Goal: Task Accomplishment & Management: Complete application form

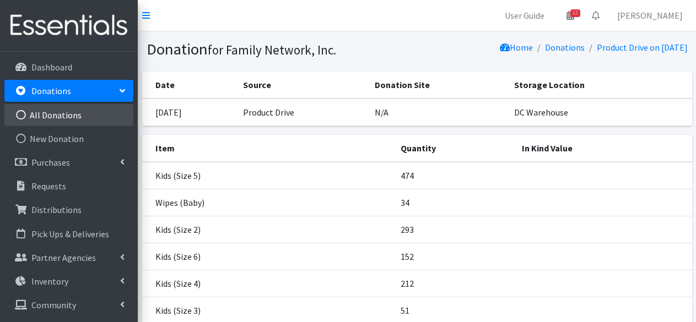
scroll to position [118, 0]
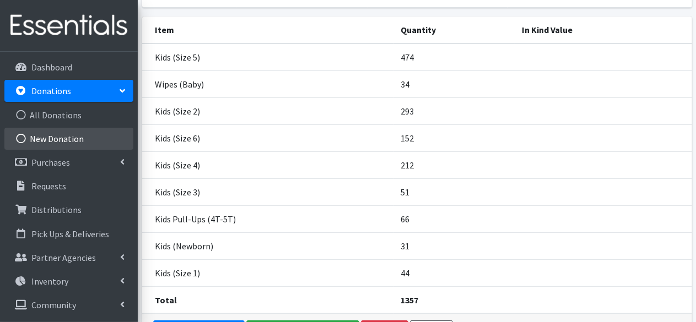
click at [40, 133] on link "New Donation" at bounding box center [68, 139] width 129 height 22
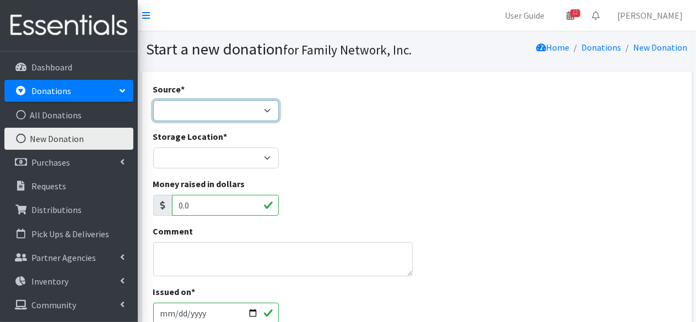
click at [246, 110] on select "Product Drive Manufacturer Donation Site Misc. Donation" at bounding box center [216, 110] width 126 height 21
select select "Manufacturer"
click at [153, 100] on select "Product Drive Manufacturer Donation Site Misc. Donation" at bounding box center [216, 110] width 126 height 21
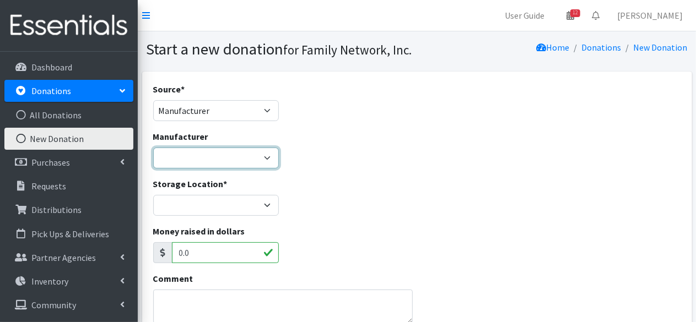
click at [196, 158] on select "Baby2Baby Honest Diapers Jake's Network of Hope Kimberly Clark National Diaper …" at bounding box center [216, 158] width 126 height 21
select select "240"
click at [153, 148] on select "Baby2Baby Honest Diapers Jake's Network of Hope Kimberly Clark National Diaper …" at bounding box center [216, 158] width 126 height 21
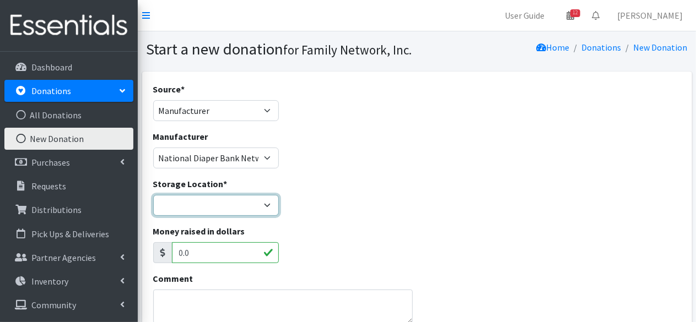
click at [185, 209] on select "DC Warehouse" at bounding box center [216, 205] width 126 height 21
select select "421"
click at [153, 195] on select "DC Warehouse" at bounding box center [216, 205] width 126 height 21
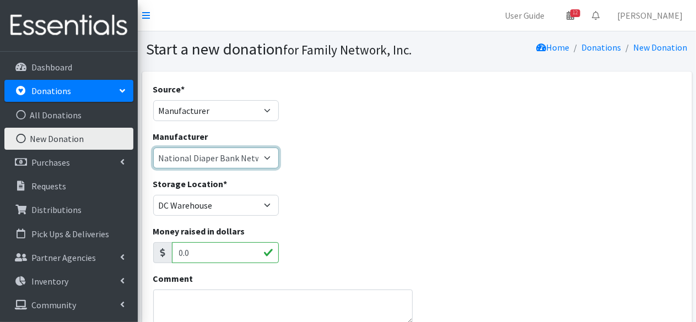
click at [201, 158] on select "Baby2Baby Honest Diapers Jake's Network of Hope Kimberly Clark National Diaper …" at bounding box center [216, 158] width 126 height 21
click at [171, 312] on textarea "Comment" at bounding box center [283, 307] width 260 height 34
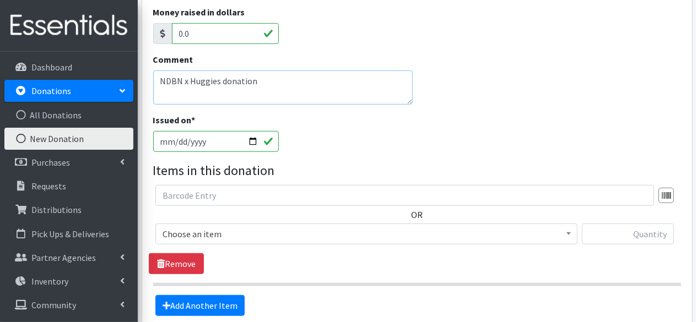
scroll to position [274, 0]
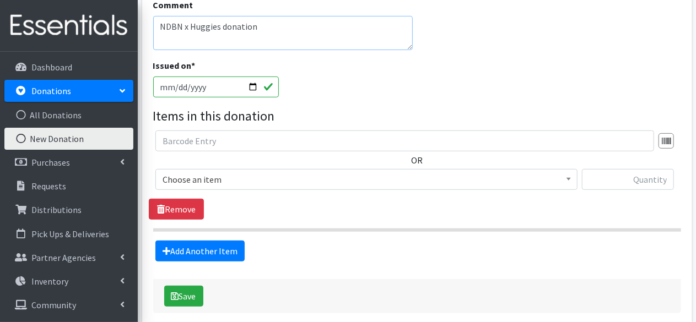
type textarea "NDBN x Huggies donation"
click at [259, 177] on span "Choose an item" at bounding box center [367, 179] width 408 height 15
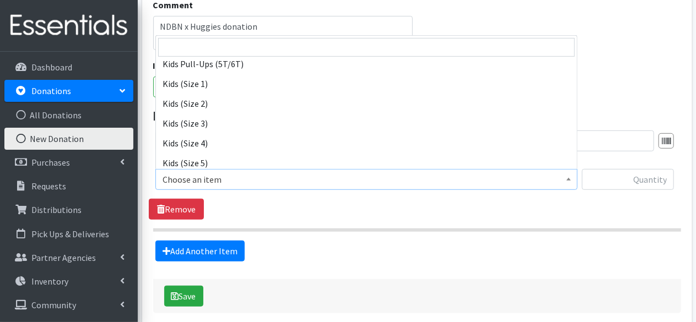
scroll to position [568, 0]
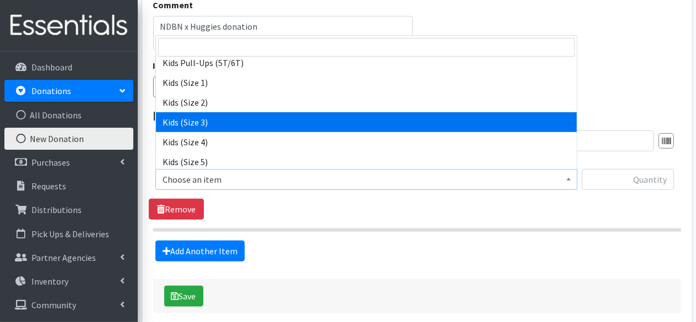
select select "4566"
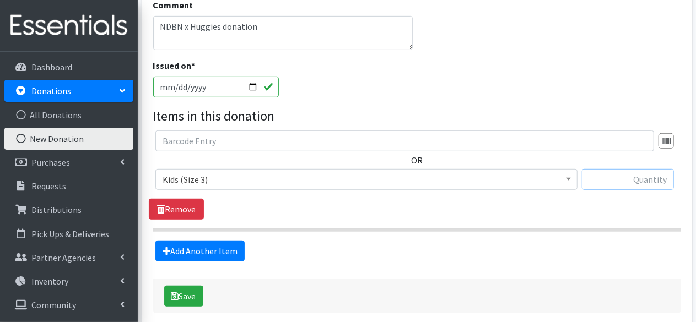
click at [624, 175] on input "text" at bounding box center [628, 179] width 92 height 21
type input "7688"
click at [217, 246] on link "Add Another Item" at bounding box center [199, 251] width 89 height 21
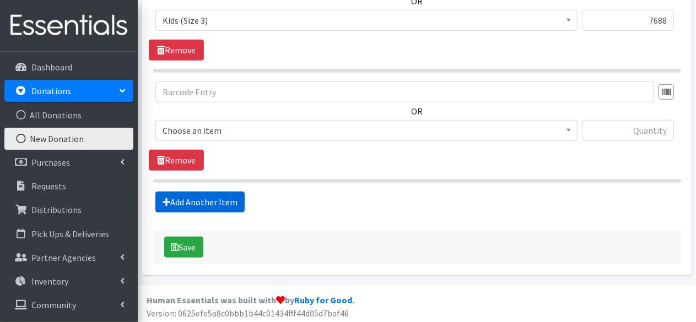
scroll to position [434, 0]
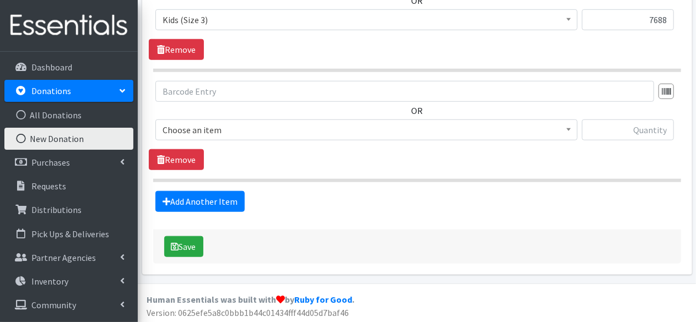
click at [210, 127] on span "Choose an item" at bounding box center [367, 129] width 408 height 15
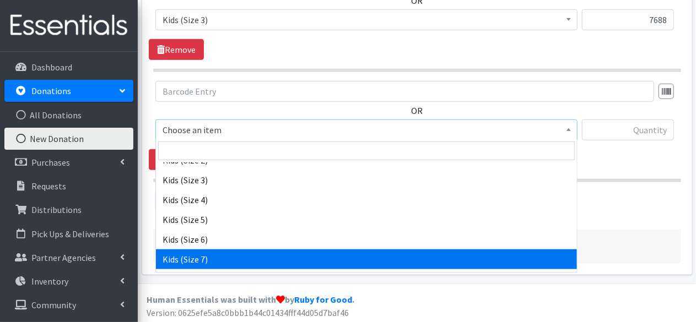
scroll to position [616, 0]
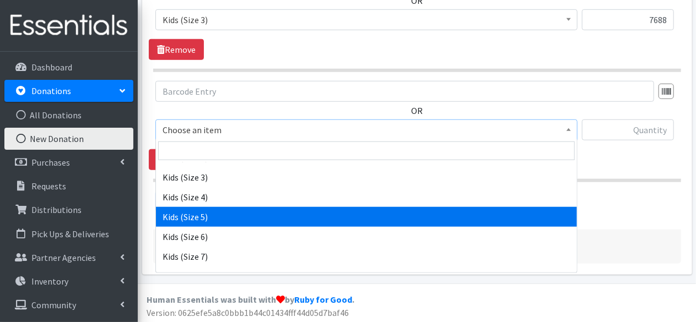
select select "4568"
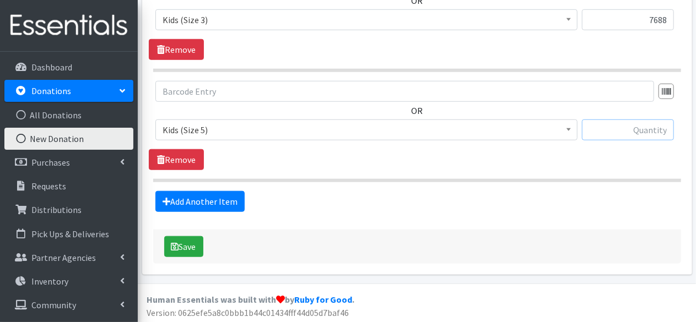
click at [625, 120] on input "text" at bounding box center [628, 130] width 92 height 21
type input "14080"
click at [201, 195] on link "Add Another Item" at bounding box center [199, 201] width 89 height 21
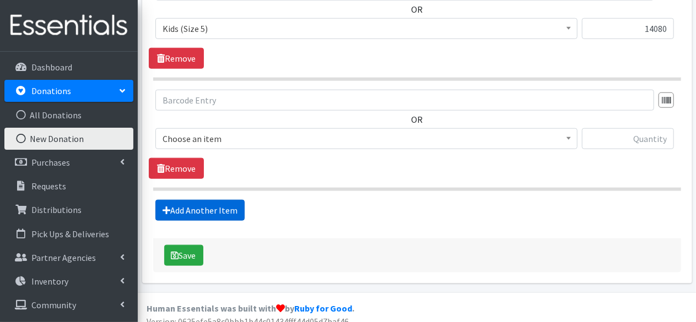
scroll to position [543, 0]
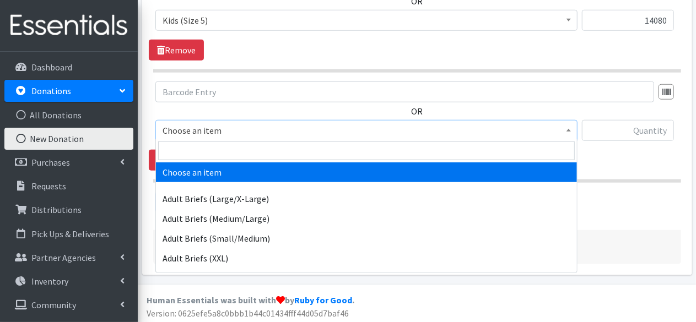
click at [243, 134] on span "Choose an item" at bounding box center [367, 130] width 408 height 15
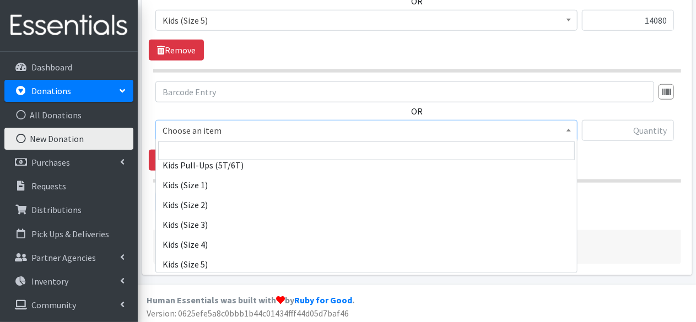
scroll to position [571, 0]
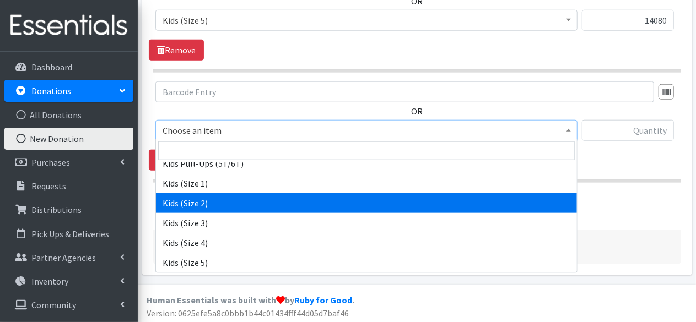
select select "4562"
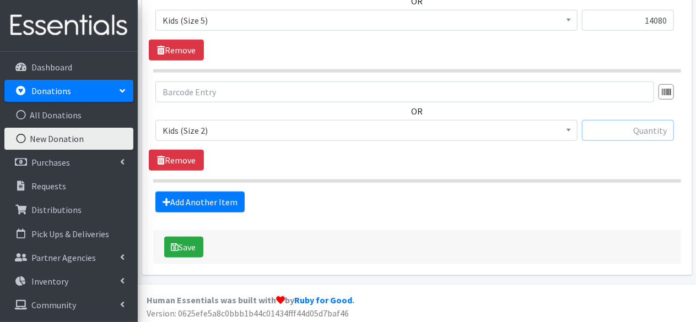
click at [634, 132] on input "text" at bounding box center [628, 130] width 92 height 21
type input "25000"
click at [184, 196] on link "Add Another Item" at bounding box center [199, 202] width 89 height 21
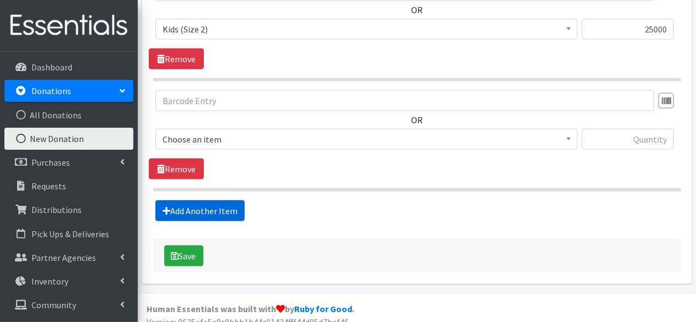
scroll to position [653, 0]
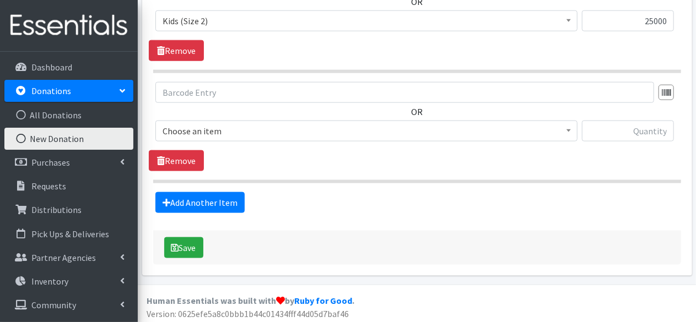
click at [264, 127] on span "Choose an item" at bounding box center [367, 130] width 408 height 15
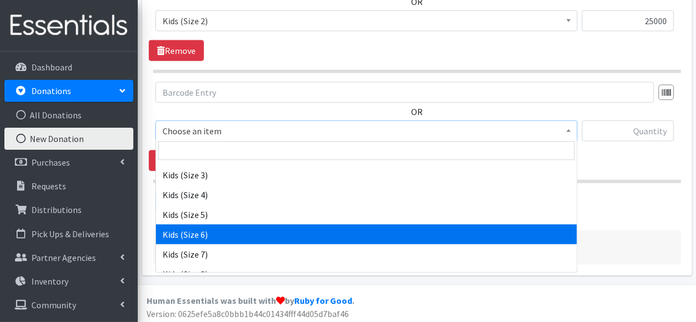
scroll to position [619, 0]
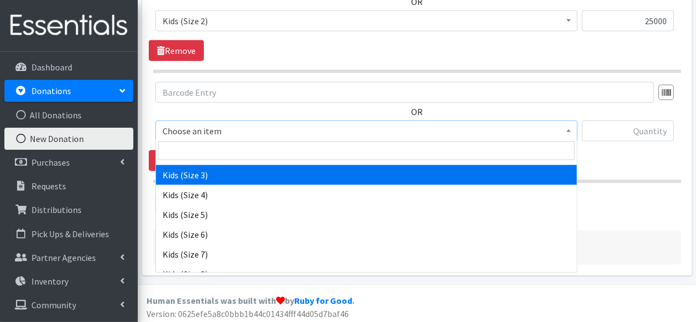
select select "4566"
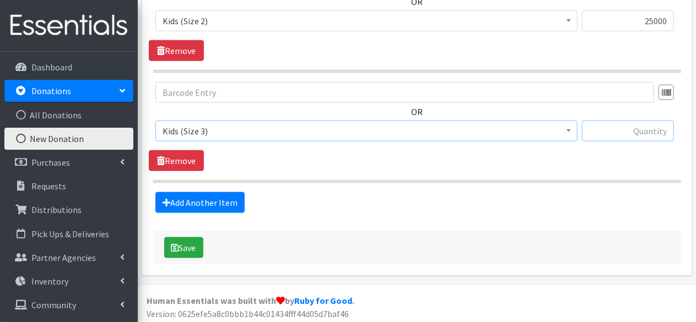
click at [602, 131] on input "text" at bounding box center [628, 131] width 92 height 21
type input "15136"
click at [205, 202] on link "Add Another Item" at bounding box center [199, 202] width 89 height 21
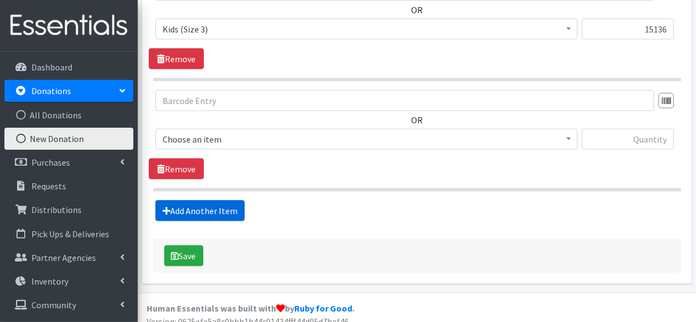
scroll to position [762, 0]
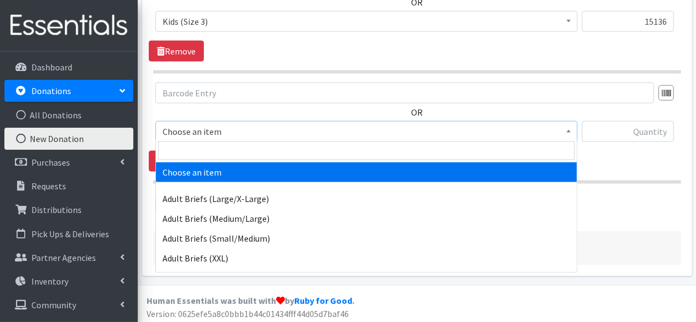
click at [266, 129] on span "Choose an item" at bounding box center [367, 131] width 408 height 15
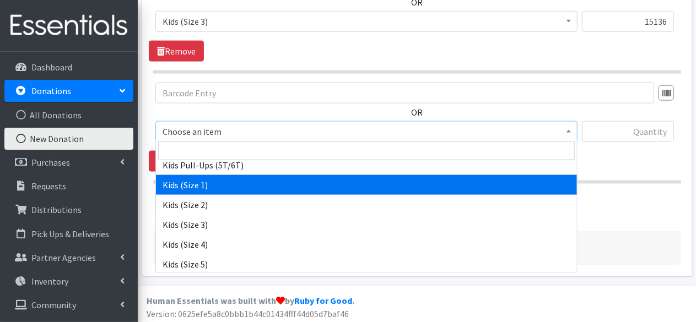
scroll to position [570, 0]
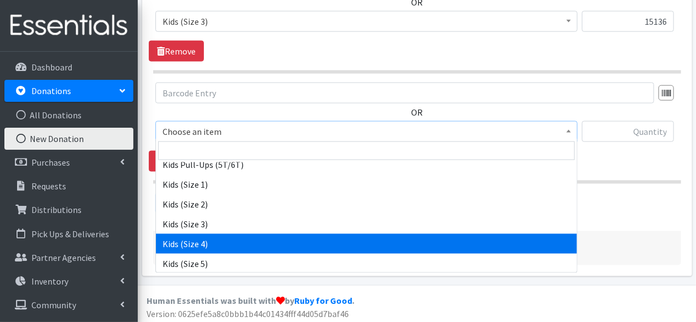
select select "4567"
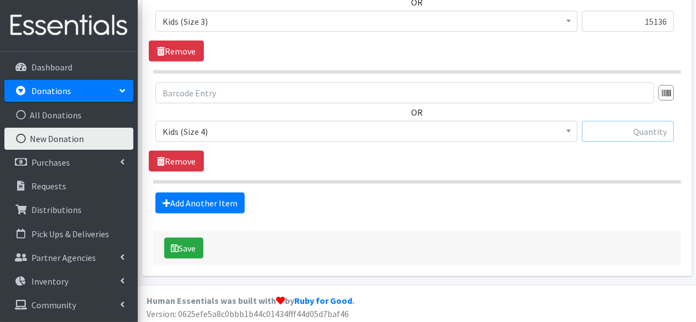
click at [657, 127] on input "text" at bounding box center [628, 131] width 92 height 21
type input "26448"
click at [222, 196] on link "Add Another Item" at bounding box center [199, 203] width 89 height 21
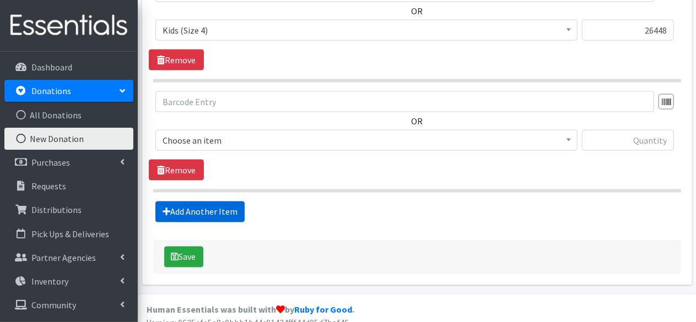
scroll to position [872, 0]
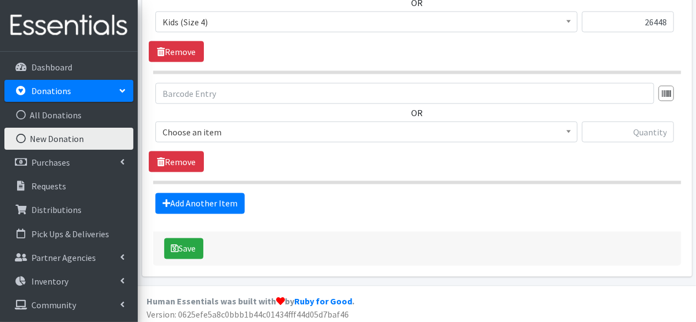
click at [234, 132] on span "Choose an item" at bounding box center [367, 132] width 408 height 15
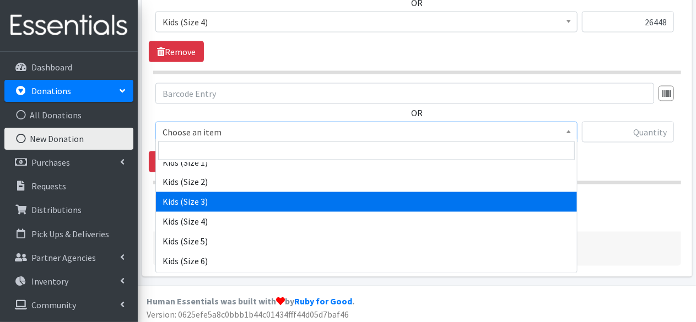
scroll to position [593, 0]
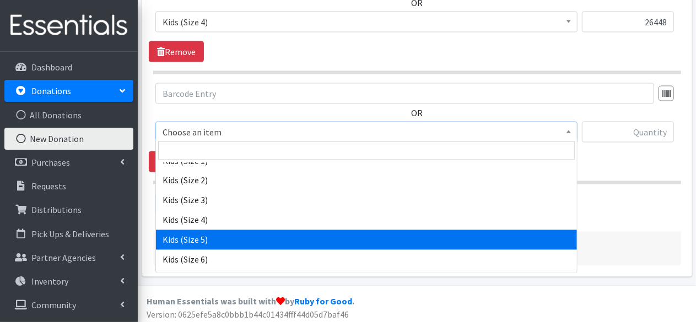
select select "4568"
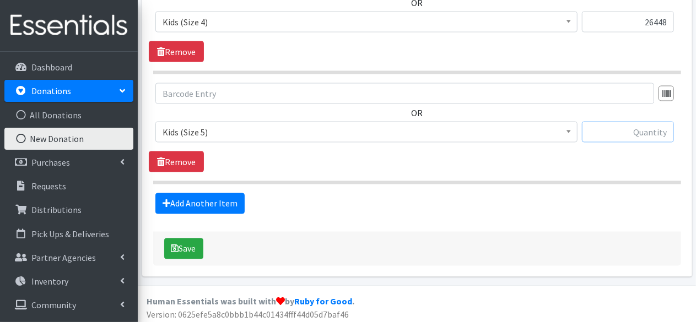
click at [645, 134] on input "text" at bounding box center [628, 132] width 92 height 21
type input "17000"
click at [204, 200] on link "Add Another Item" at bounding box center [199, 203] width 89 height 21
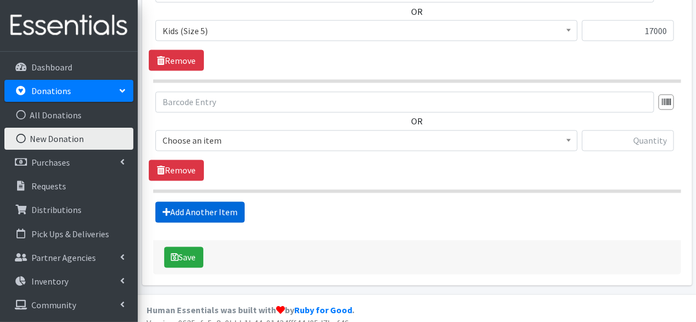
scroll to position [982, 0]
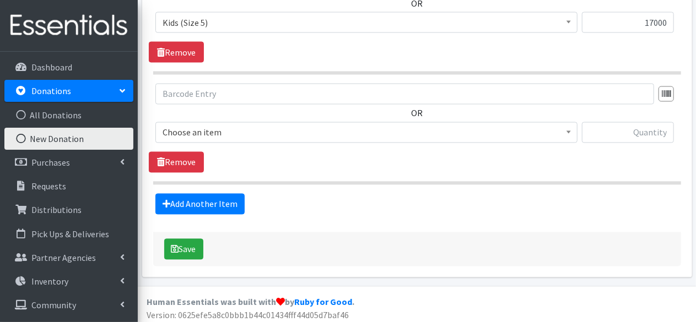
click at [228, 128] on span "Choose an item" at bounding box center [367, 132] width 408 height 15
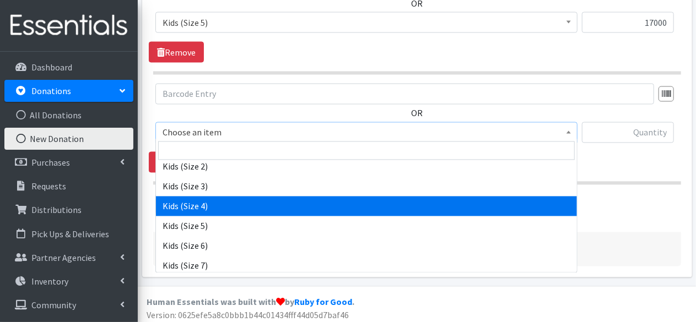
scroll to position [609, 0]
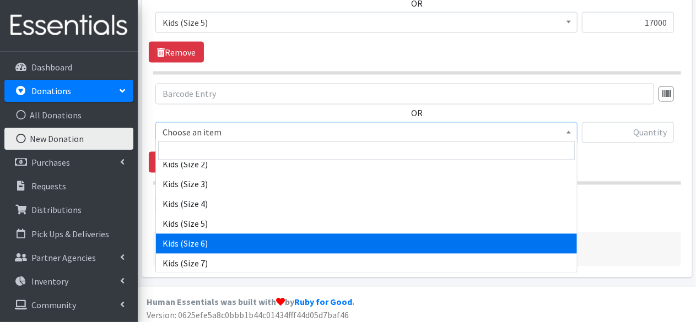
select select "4572"
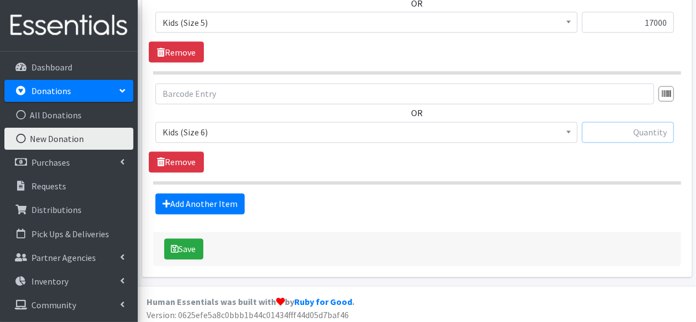
click at [615, 126] on input "text" at bounding box center [628, 132] width 92 height 21
type input "27000"
click at [227, 199] on link "Add Another Item" at bounding box center [199, 204] width 89 height 21
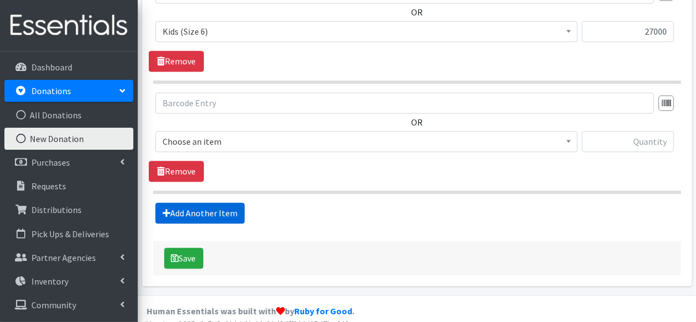
scroll to position [1091, 0]
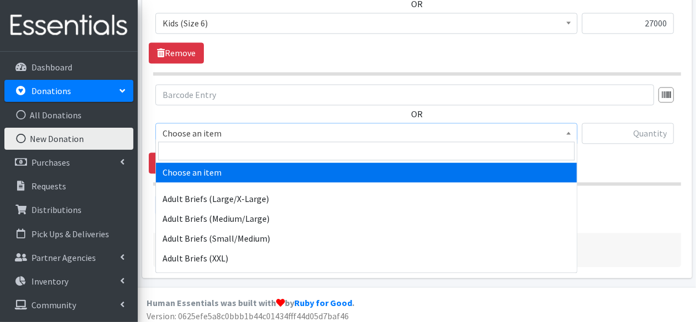
click at [209, 131] on span "Choose an item" at bounding box center [367, 133] width 408 height 15
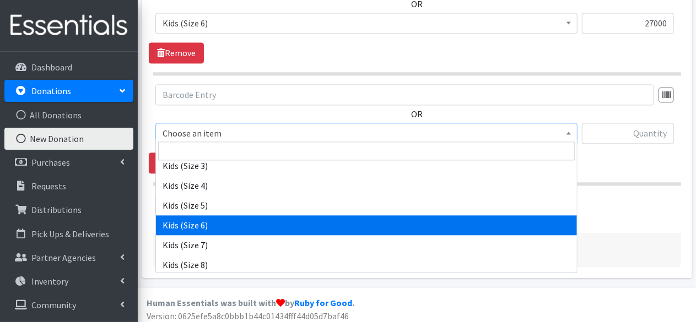
scroll to position [646, 0]
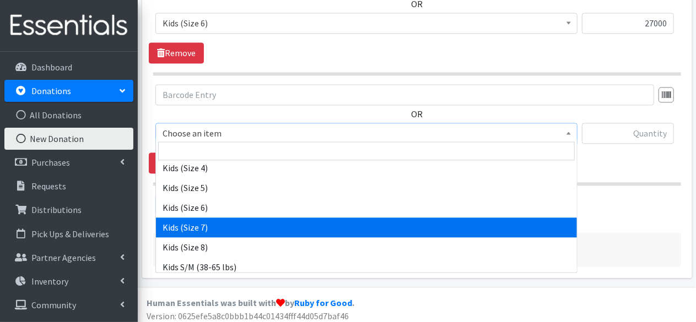
select select "13208"
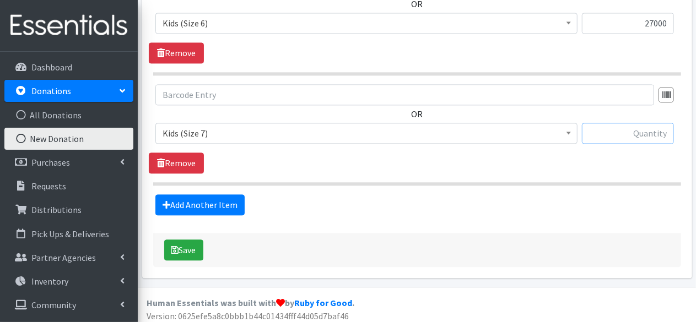
click at [645, 132] on input "text" at bounding box center [628, 133] width 92 height 21
type input "27000"
click at [182, 199] on link "Add Another Item" at bounding box center [199, 204] width 89 height 21
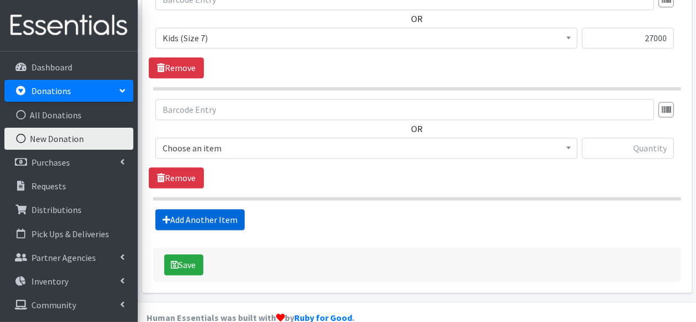
scroll to position [1201, 0]
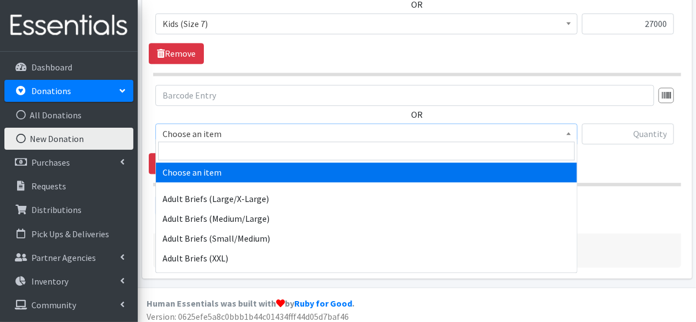
click at [233, 132] on span "Choose an item" at bounding box center [367, 133] width 408 height 15
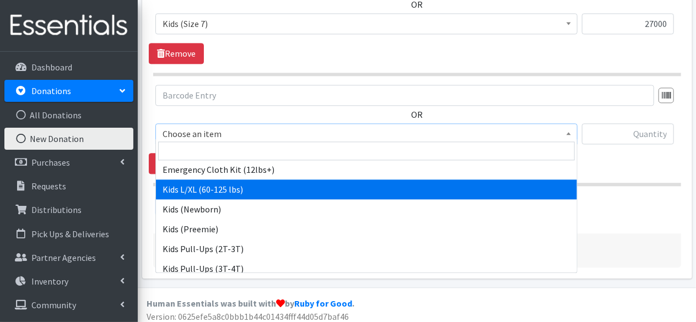
scroll to position [427, 0]
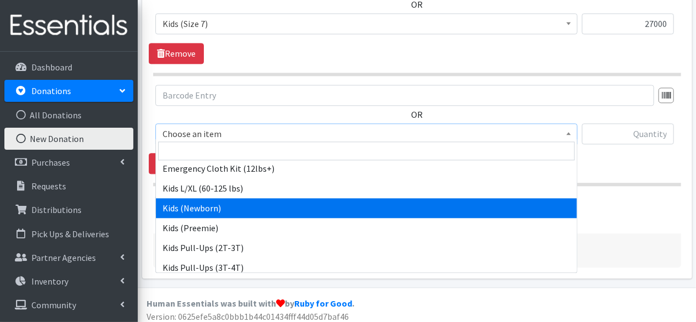
select select "4560"
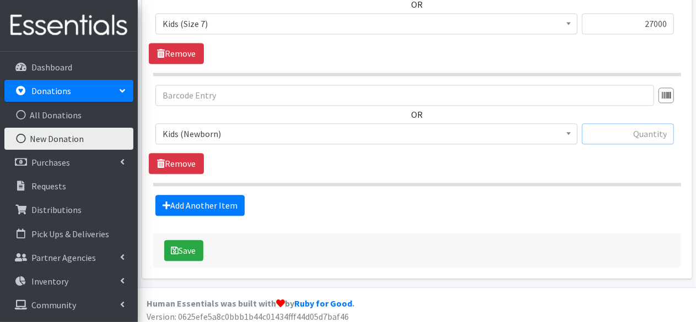
click at [641, 127] on input "text" at bounding box center [628, 133] width 92 height 21
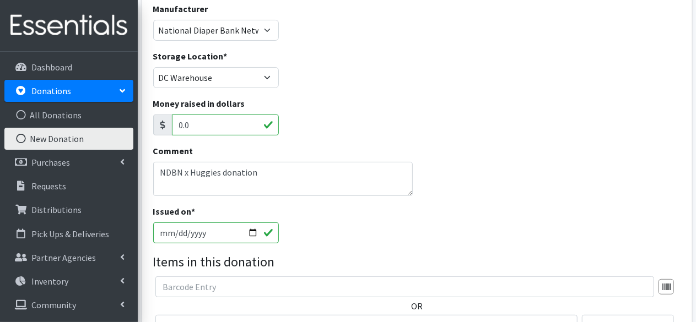
scroll to position [127, 0]
type input "19000"
click at [254, 232] on input "2025-10-14" at bounding box center [216, 233] width 126 height 21
type input "2025-10-13"
click at [469, 159] on div "Comment NDBN x Huggies donation" at bounding box center [417, 175] width 536 height 61
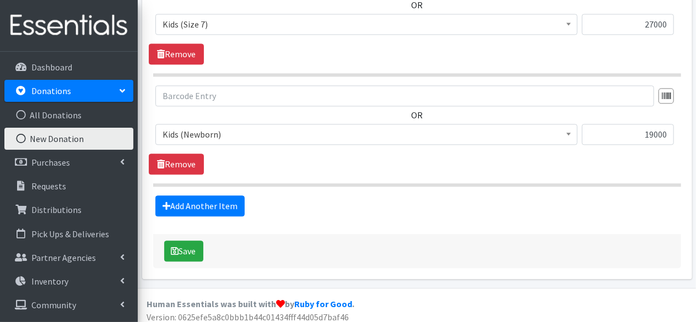
scroll to position [1201, 0]
click at [178, 241] on button "Save" at bounding box center [183, 250] width 39 height 21
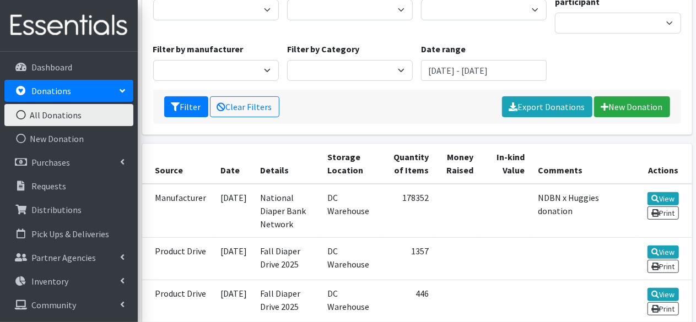
scroll to position [163, 0]
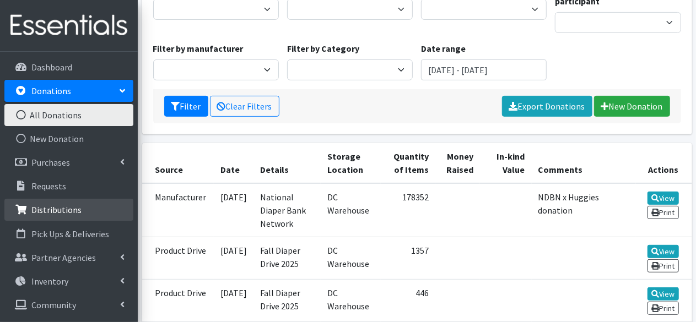
click at [70, 215] on p "Distributions" at bounding box center [56, 209] width 50 height 11
